Goal: Task Accomplishment & Management: Manage account settings

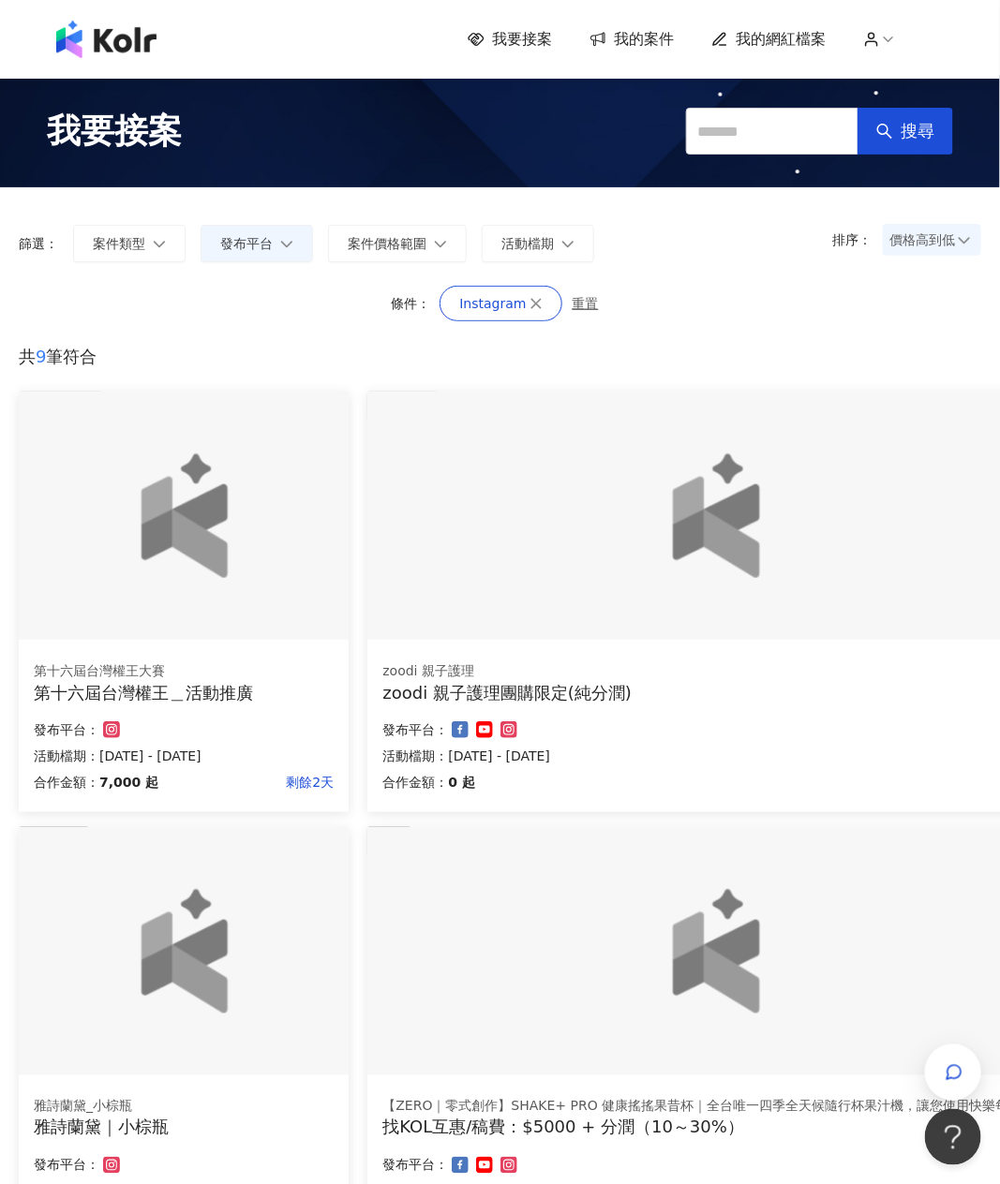
click at [771, 42] on span "我的網紅檔案" at bounding box center [781, 39] width 90 height 21
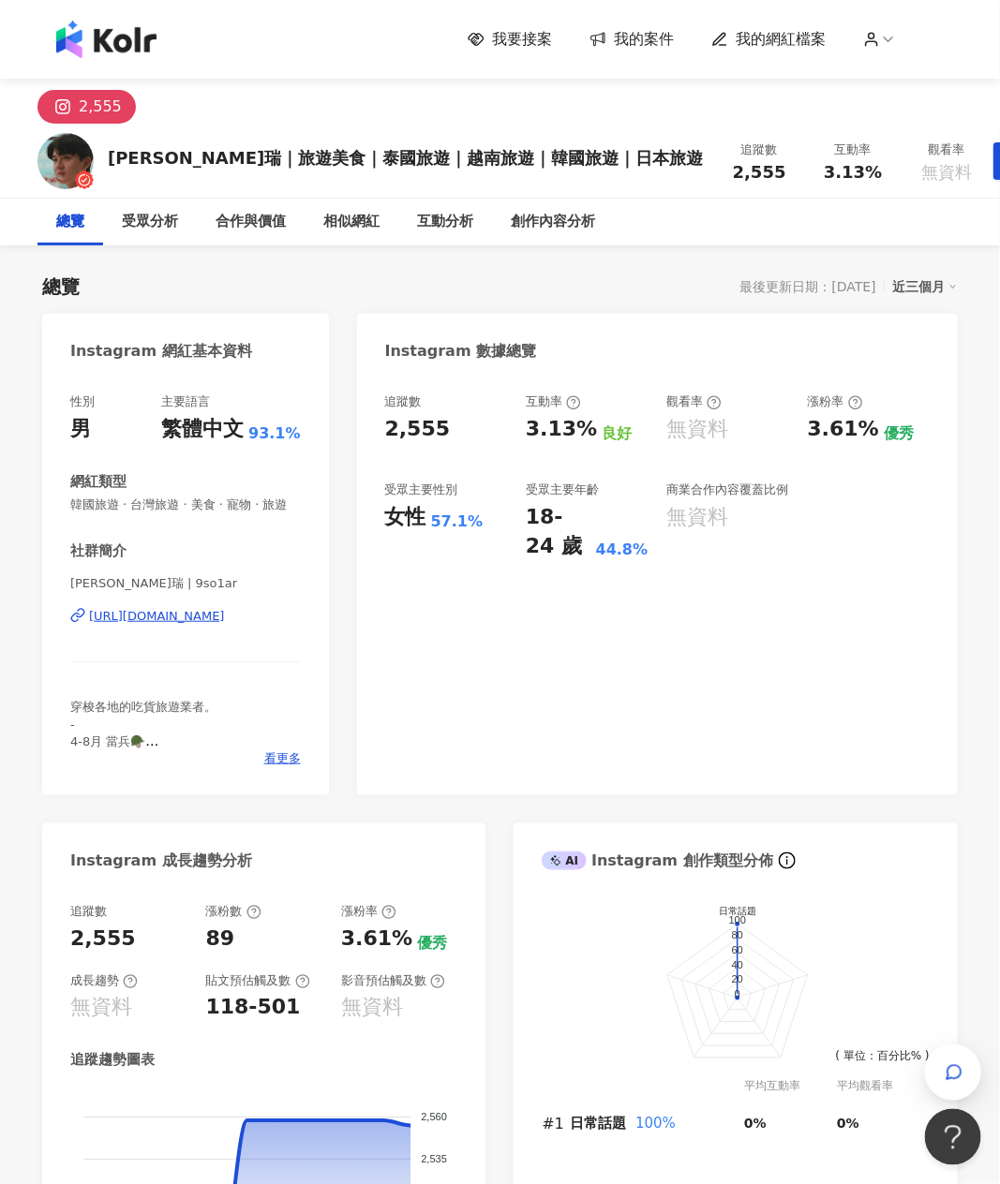
click at [911, 285] on div "近三個月" at bounding box center [925, 287] width 66 height 24
click at [923, 326] on link "近六個月" at bounding box center [934, 325] width 52 height 21
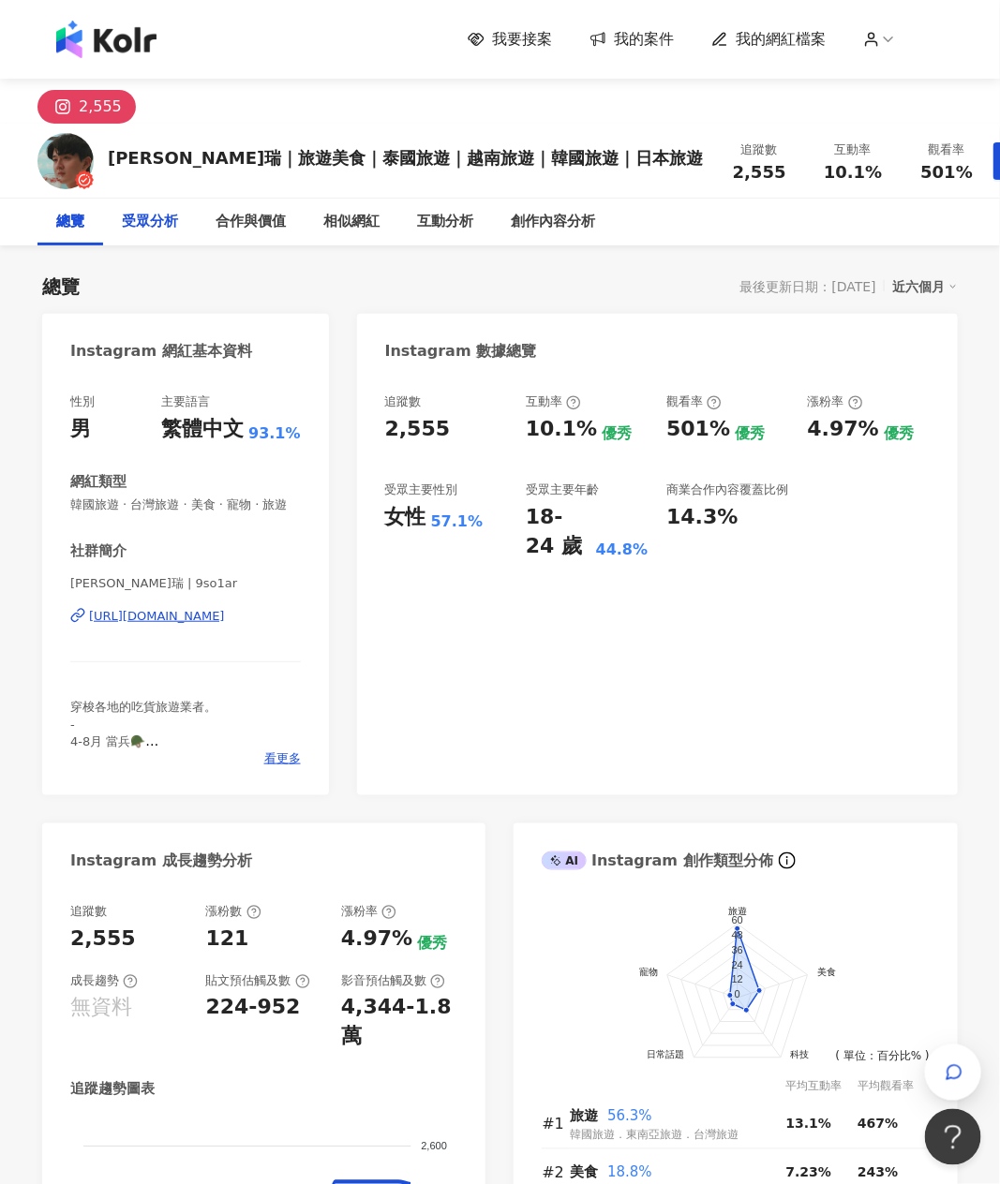
click at [170, 230] on div "受眾分析" at bounding box center [150, 222] width 56 height 22
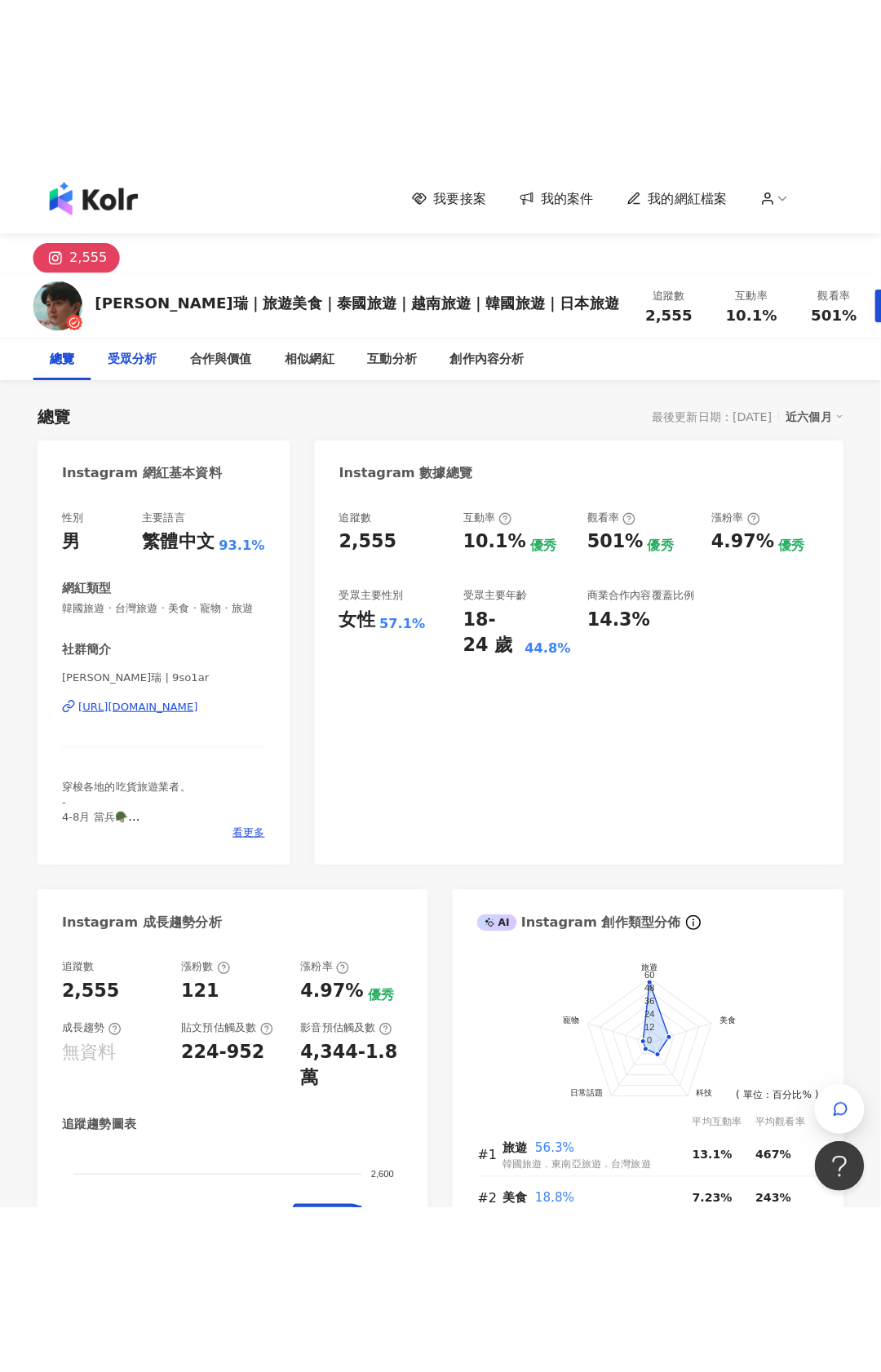
scroll to position [1116, 0]
